Goal: Task Accomplishment & Management: Complete application form

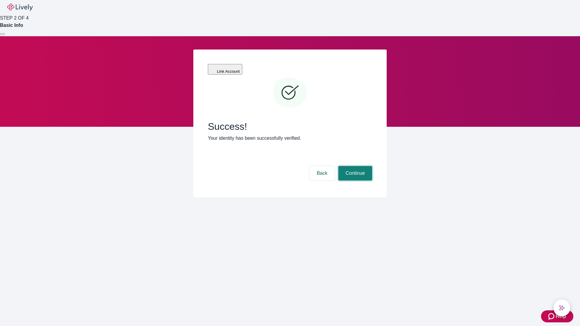
click at [354, 166] on button "Continue" at bounding box center [355, 173] width 34 height 14
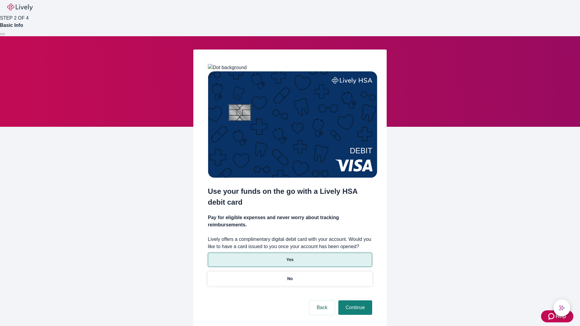
click at [290, 257] on p "Yes" at bounding box center [289, 260] width 7 height 6
click at [354, 300] on button "Continue" at bounding box center [355, 307] width 34 height 14
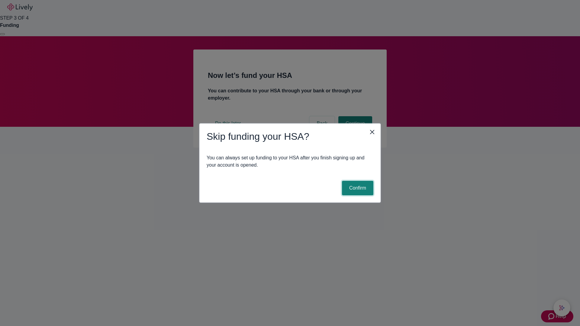
click at [357, 188] on button "Confirm" at bounding box center [357, 188] width 31 height 14
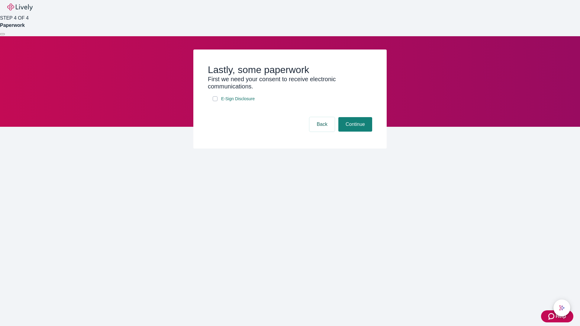
click at [215, 101] on input "E-Sign Disclosure" at bounding box center [215, 98] width 5 height 5
checkbox input "true"
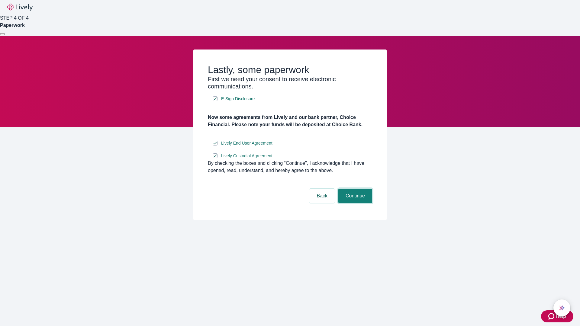
click at [354, 203] on button "Continue" at bounding box center [355, 196] width 34 height 14
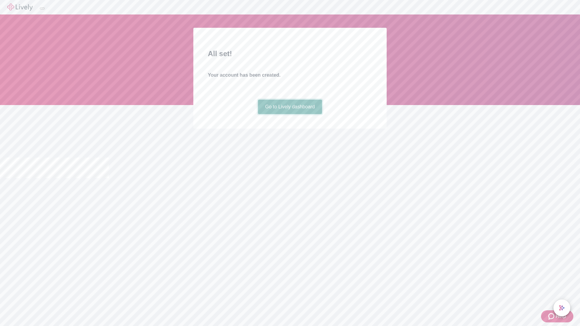
click at [290, 114] on link "Go to Lively dashboard" at bounding box center [290, 107] width 64 height 14
